Goal: Information Seeking & Learning: Find specific fact

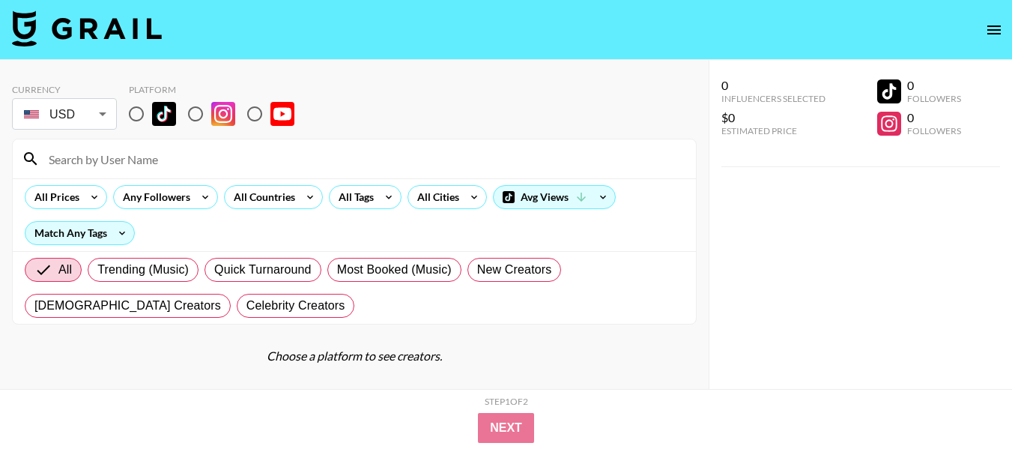
click at [196, 111] on input "radio" at bounding box center [195, 113] width 31 height 31
radio input "true"
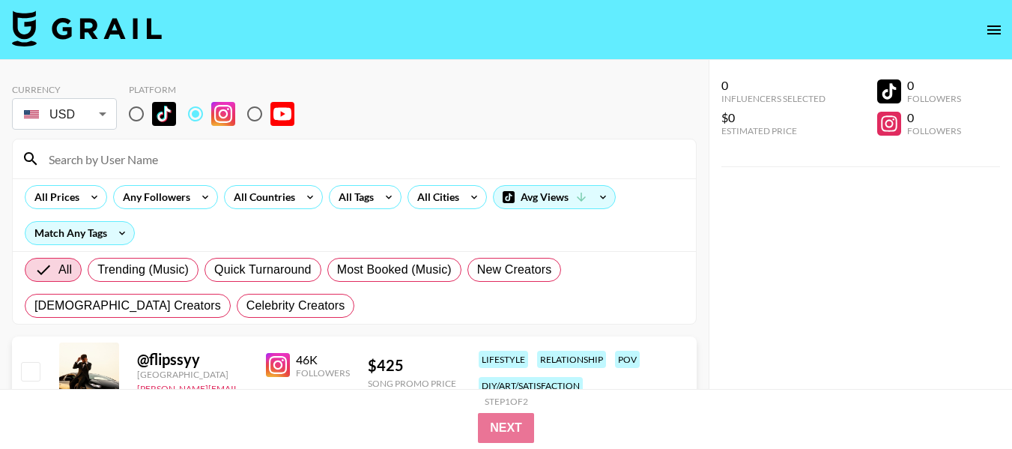
click at [281, 161] on input at bounding box center [363, 159] width 647 height 24
paste input "overintherover"
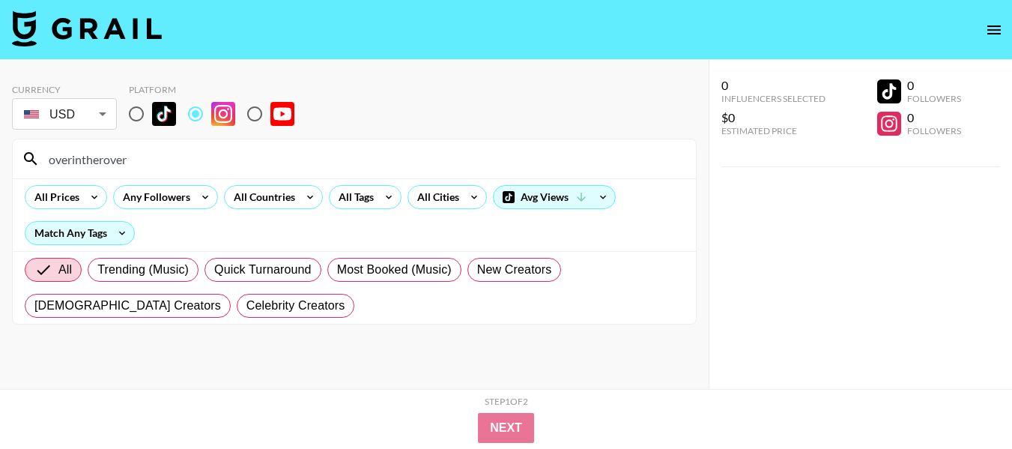
click at [318, 161] on input "overintherover" at bounding box center [363, 159] width 647 height 24
click at [318, 160] on input "overintherover" at bounding box center [363, 159] width 647 height 24
paste input "thebramhallbuild"
click at [226, 152] on input "thebramhallbuild" at bounding box center [363, 159] width 647 height 24
click at [226, 151] on input "thebramhallbuild" at bounding box center [363, 159] width 647 height 24
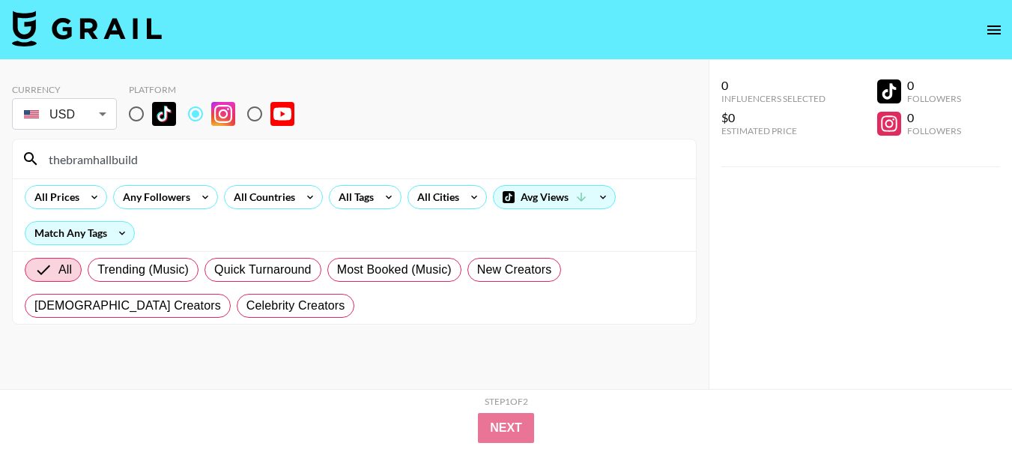
paste input "helenlikesplants"
click at [468, 142] on div "helenlikesplants" at bounding box center [354, 158] width 683 height 39
click at [473, 151] on input "helenlikesplants" at bounding box center [363, 159] width 647 height 24
click at [472, 154] on input "helenlikesplants" at bounding box center [363, 159] width 647 height 24
click at [472, 157] on input "helenlikesplants" at bounding box center [363, 159] width 647 height 24
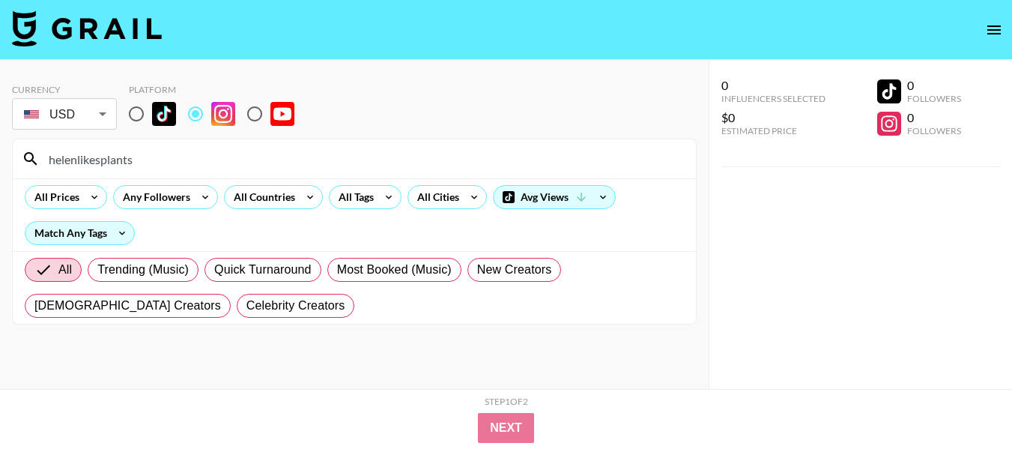
click at [472, 158] on input "helenlikesplants" at bounding box center [363, 159] width 647 height 24
paste input "_meganvail"
type input "_meganvail"
